Goal: Entertainment & Leisure: Consume media (video, audio)

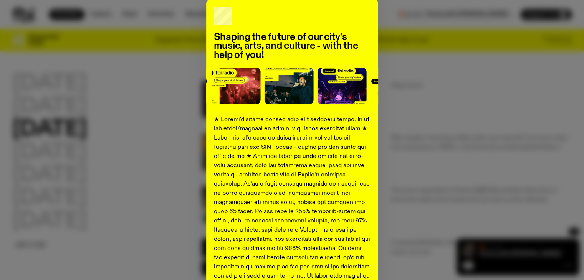
scroll to position [25, 0]
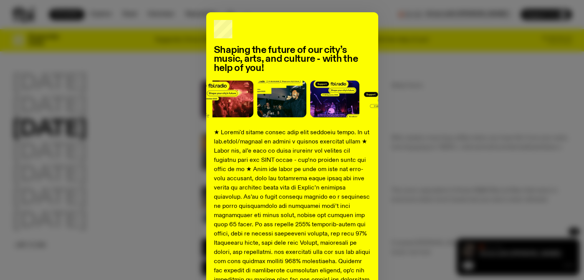
click at [491, 83] on div "Shaping the future of our city’s music, arts, and culture - with the help of yo…" at bounding box center [291, 262] width 559 height 500
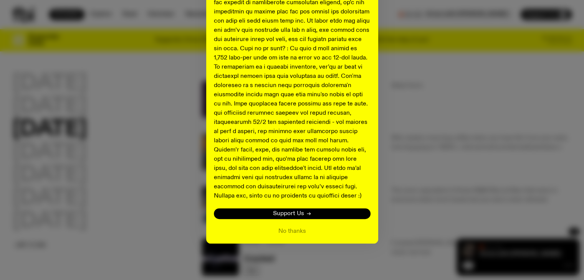
scroll to position [293, 0]
click at [280, 234] on button "No thanks" at bounding box center [292, 231] width 28 height 9
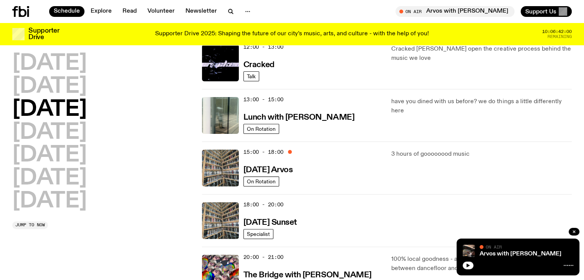
scroll to position [189, 0]
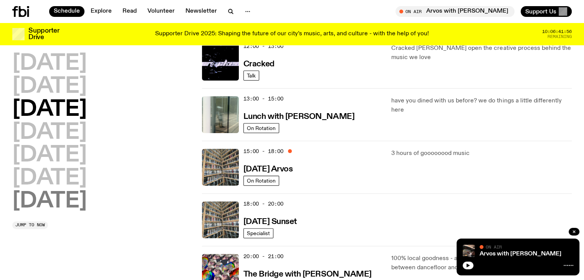
click at [80, 207] on h2 "[DATE]" at bounding box center [49, 202] width 74 height 22
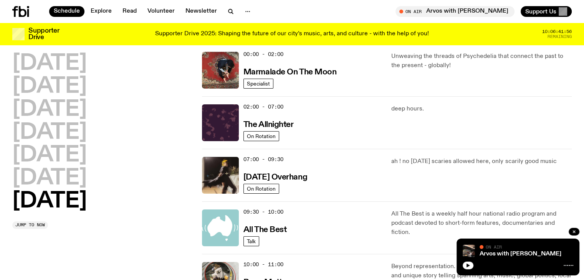
scroll to position [22, 0]
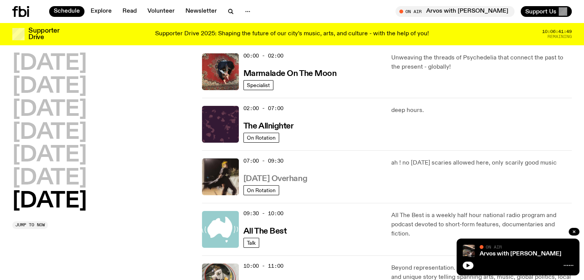
click at [306, 179] on h3 "[DATE] Overhang" at bounding box center [275, 179] width 64 height 8
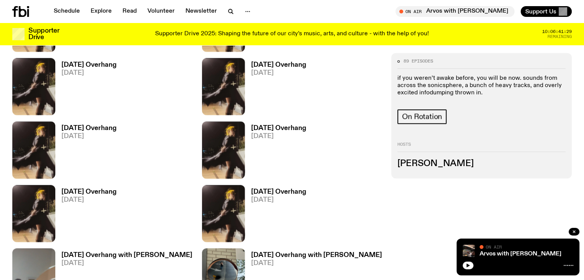
scroll to position [840, 0]
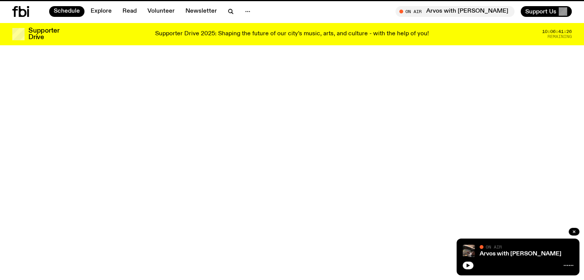
scroll to position [22, 0]
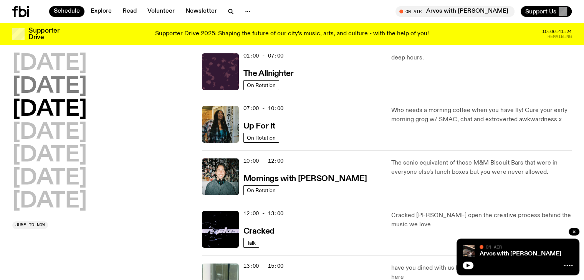
click at [69, 88] on h2 "[DATE]" at bounding box center [49, 87] width 74 height 22
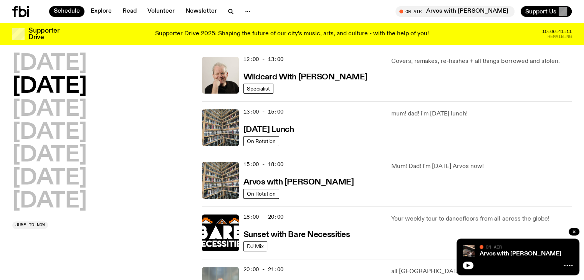
scroll to position [175, 0]
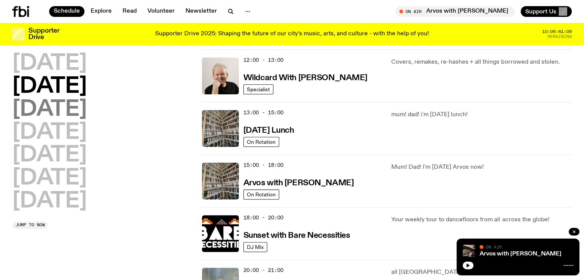
click at [87, 114] on h2 "[DATE]" at bounding box center [49, 110] width 74 height 22
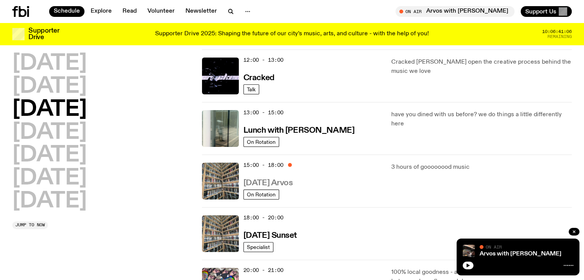
click at [293, 183] on h3 "[DATE] Arvos" at bounding box center [268, 183] width 50 height 8
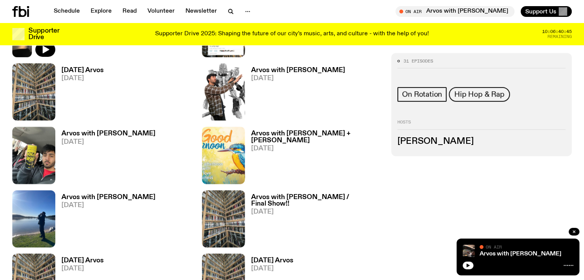
scroll to position [457, 0]
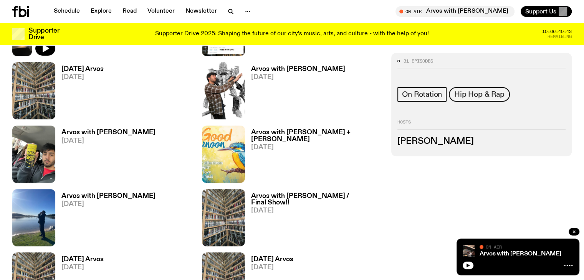
click at [382, 129] on h3 "Arvos with [PERSON_NAME] + [PERSON_NAME]" at bounding box center [316, 135] width 131 height 13
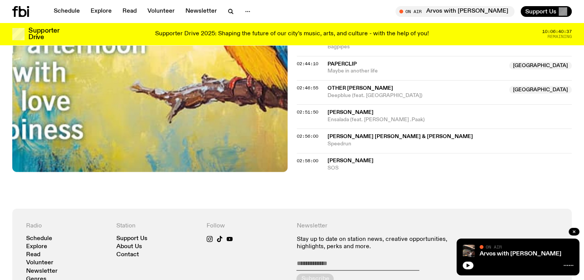
scroll to position [1146, 0]
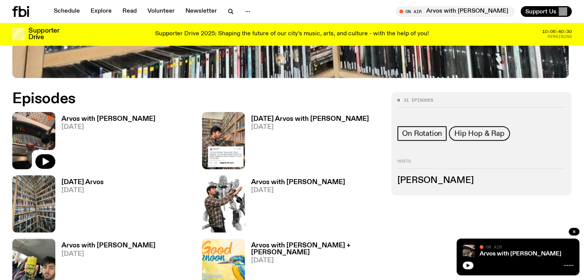
scroll to position [342, 0]
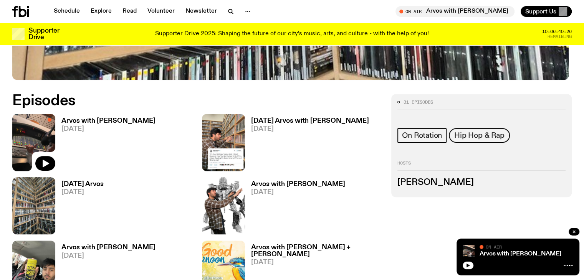
click at [104, 181] on h3 "[DATE] Arvos" at bounding box center [82, 184] width 42 height 7
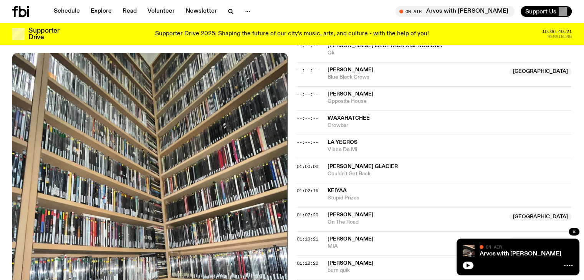
scroll to position [150, 0]
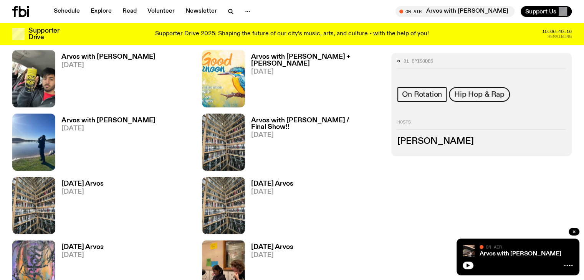
scroll to position [534, 0]
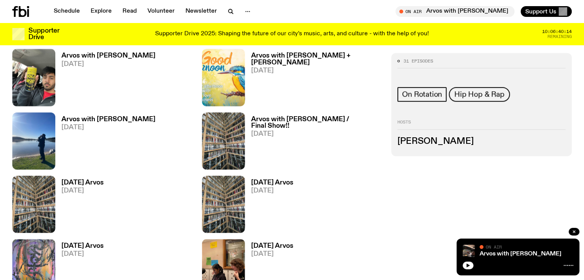
click at [22, 8] on icon at bounding box center [20, 11] width 17 height 11
